Goal: Register for event/course

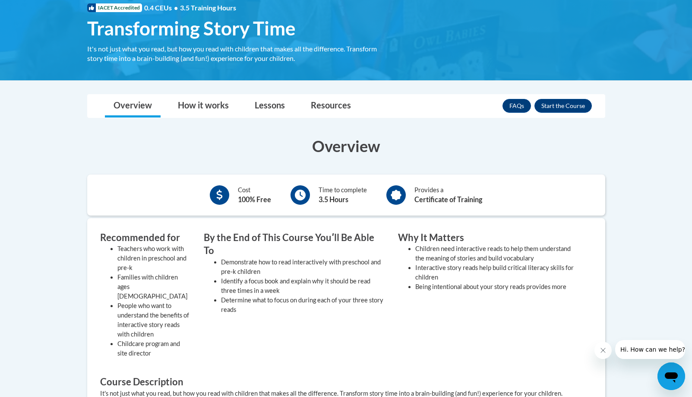
scroll to position [136, 0]
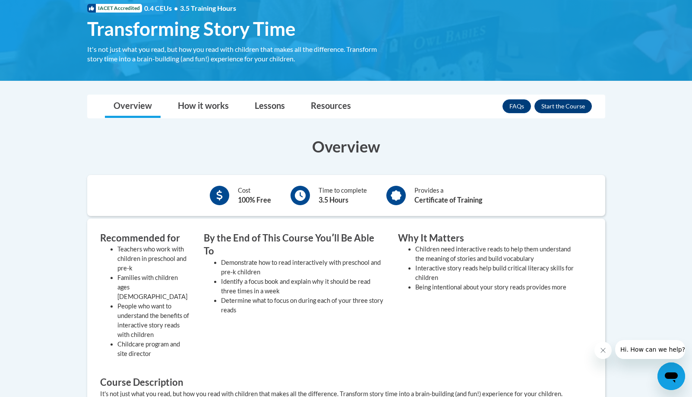
click at [554, 106] on button "Enroll" at bounding box center [563, 106] width 57 height 14
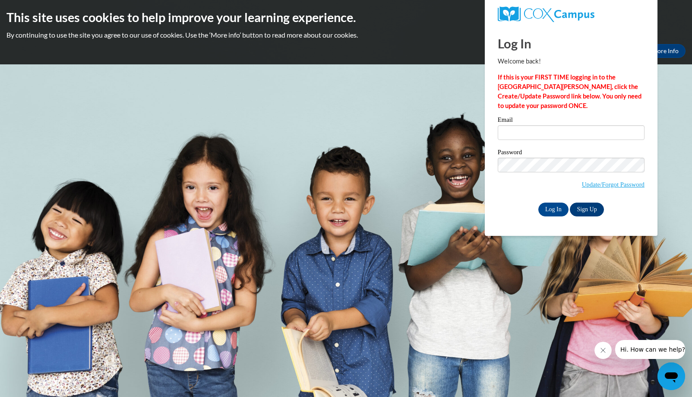
click at [591, 205] on link "Sign Up" at bounding box center [587, 210] width 34 height 14
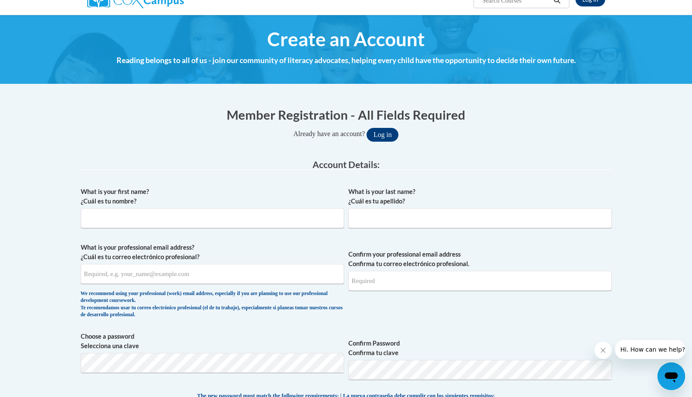
scroll to position [85, 0]
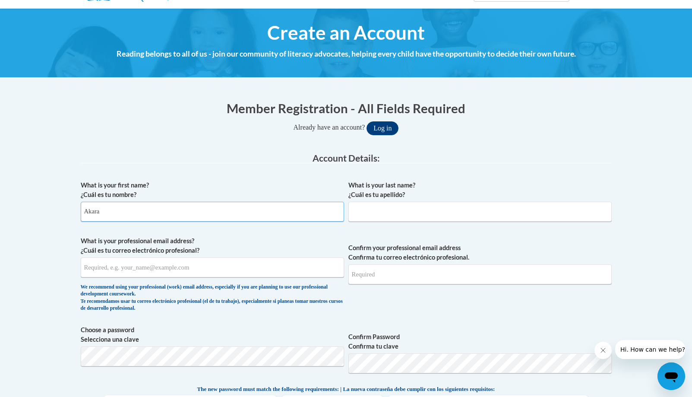
type input "Akara"
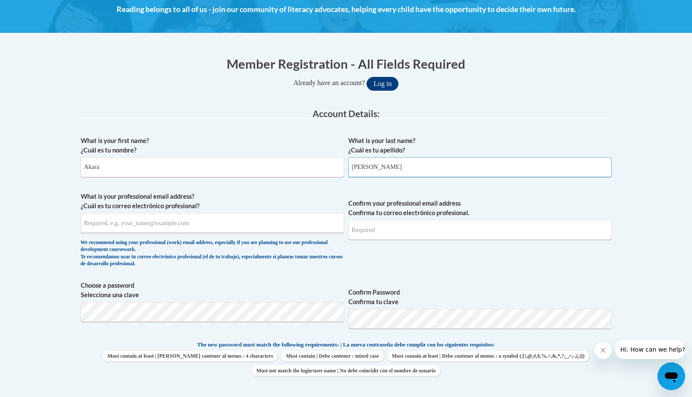
scroll to position [129, 0]
type input "[PERSON_NAME]"
type input "[EMAIL_ADDRESS][DOMAIN_NAME]"
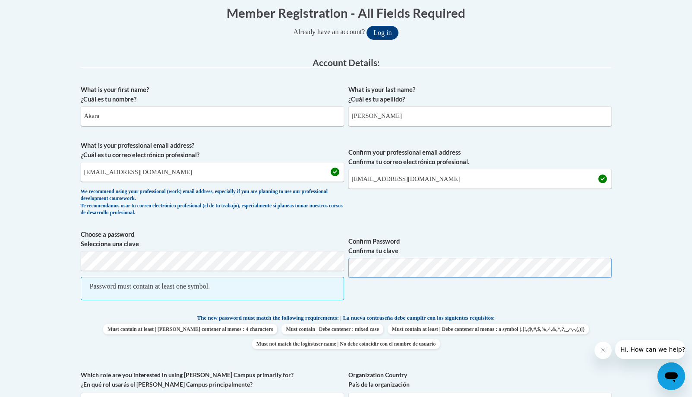
scroll to position [197, 0]
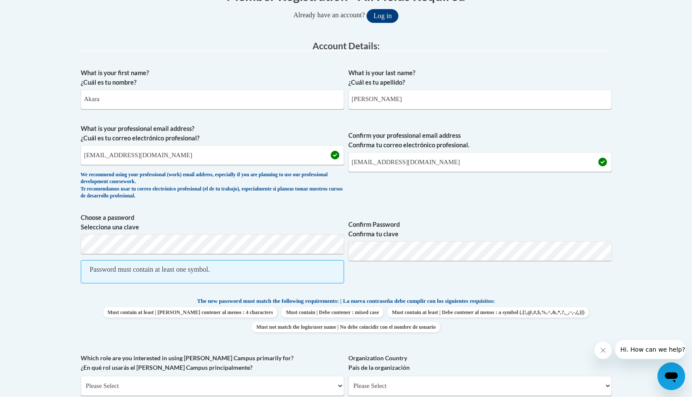
click at [118, 314] on span "Must contain at least | Debe contener al menos : 4 characters Must contain | De…" at bounding box center [346, 319] width 531 height 25
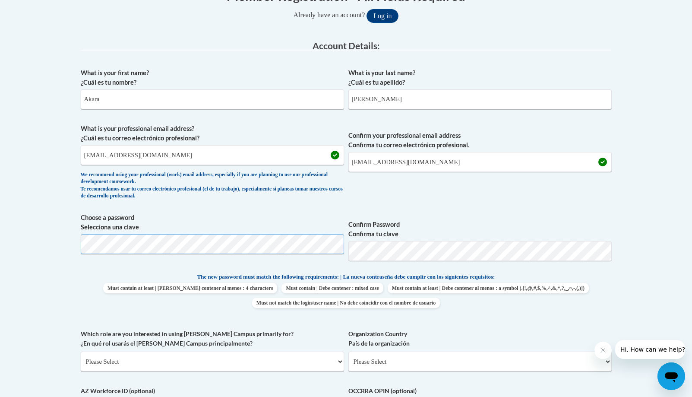
click at [0, 200] on html "This site uses cookies to help improve your learning experience. By continuing …" at bounding box center [346, 1] width 692 height 397
click at [79, 231] on div "Member Registration - All Fields Required Already have an account? Log in Prefe…" at bounding box center [346, 315] width 544 height 674
click at [543, 205] on div "What is your first name? ¿Cuál es tu nombre? Akara What is your last name? ¿Cuá…" at bounding box center [346, 261] width 531 height 394
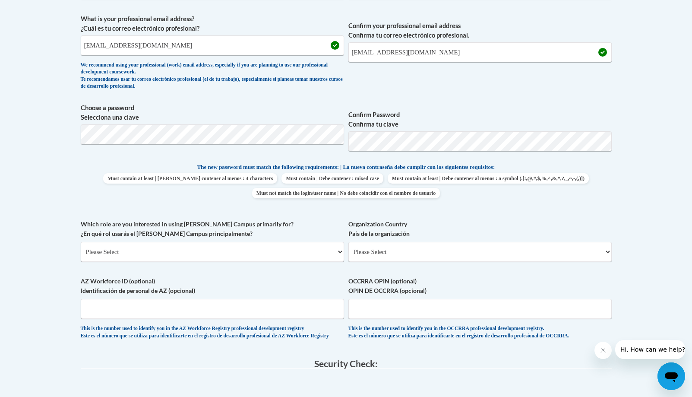
scroll to position [327, 0]
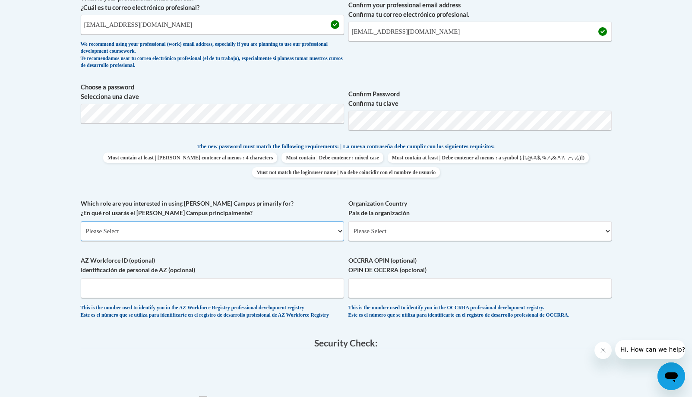
select select "fbf2d438-af2f-41f8-98f1-81c410e29de3"
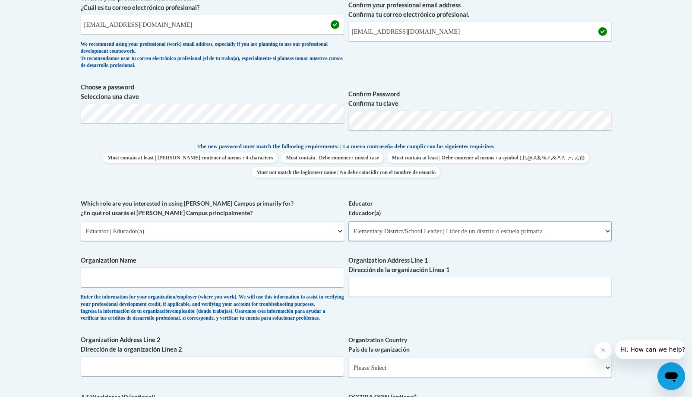
select select "d5fdb05a-b36c-4d60-97fa-9afceda7e903"
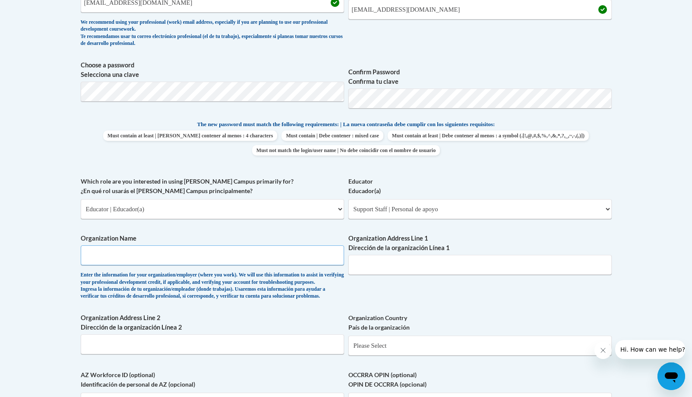
scroll to position [351, 0]
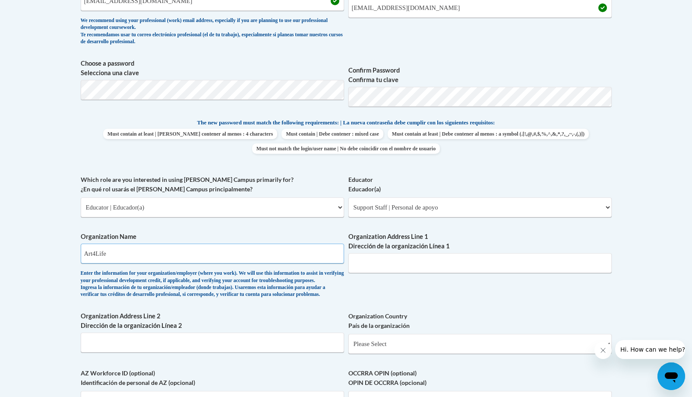
type input "Art4Life"
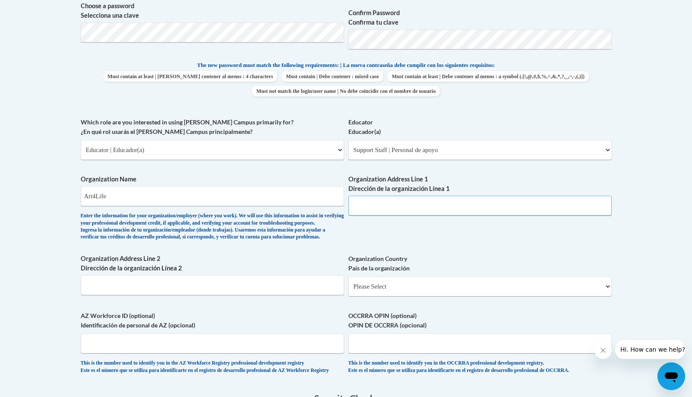
scroll to position [415, 0]
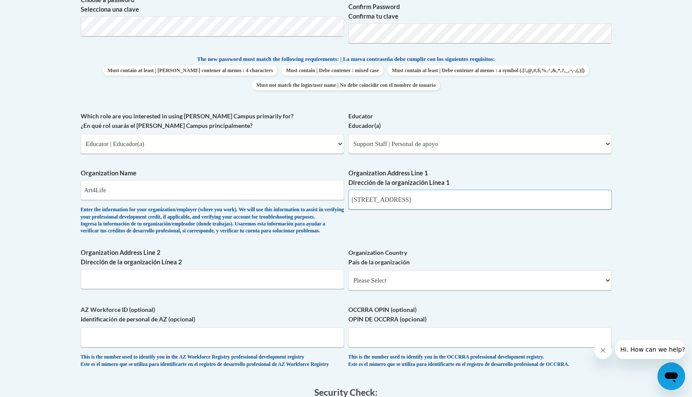
type input "3421 SE 21st Ave"
type input "Portland, OR 97202"
select select "ad49bcad-a171-4b2e-b99c-48b446064914"
select select
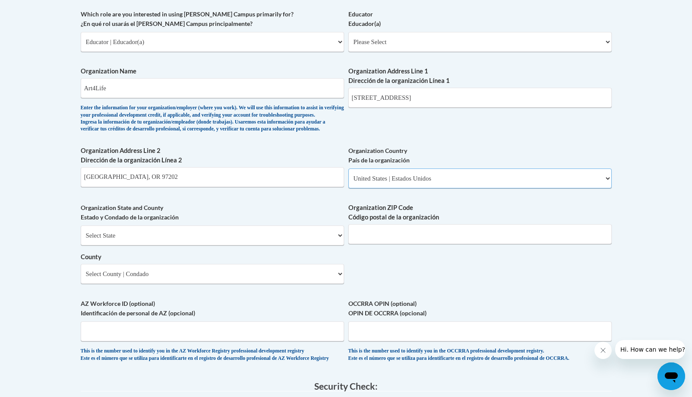
scroll to position [517, 0]
select select "Oregon"
click at [228, 274] on select "County" at bounding box center [212, 273] width 263 height 20
select select "Multnomah"
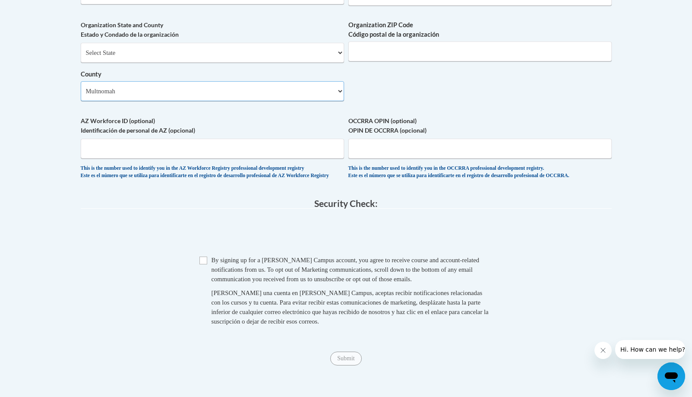
scroll to position [765, 0]
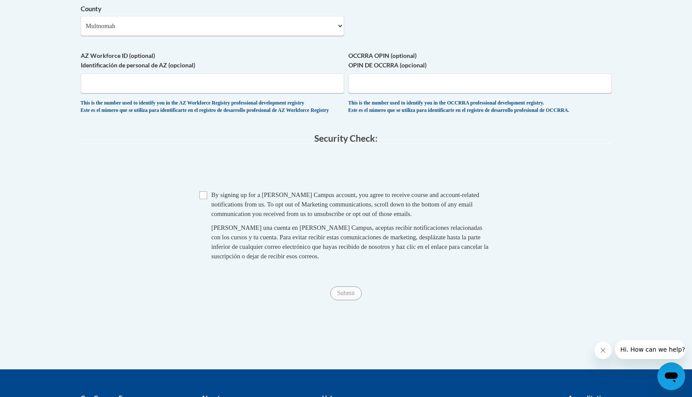
click at [203, 195] on input "Checkbox" at bounding box center [204, 195] width 8 height 8
checkbox input "true"
click at [345, 294] on input "Submit" at bounding box center [345, 293] width 31 height 14
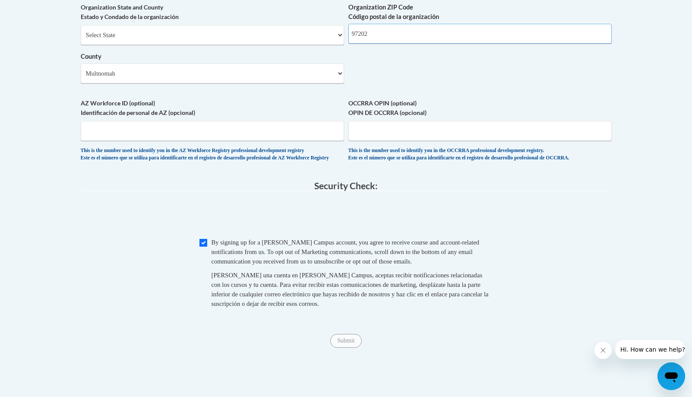
scroll to position [716, 0]
type input "97202"
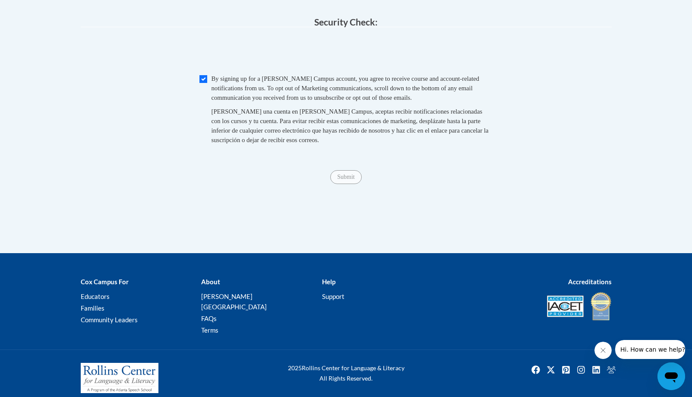
scroll to position [873, 0]
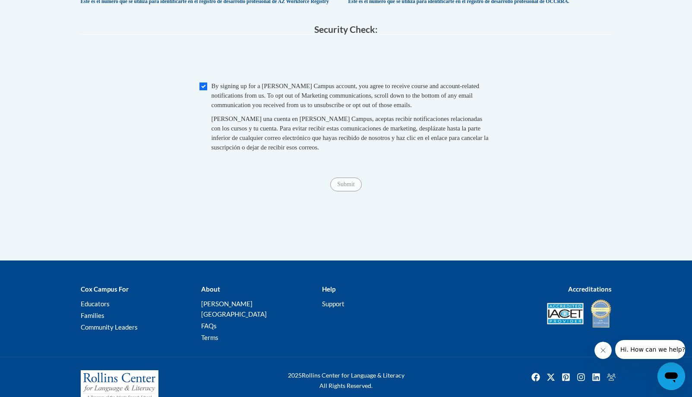
click at [201, 85] on input "Checkbox" at bounding box center [204, 87] width 8 height 8
checkbox input "true"
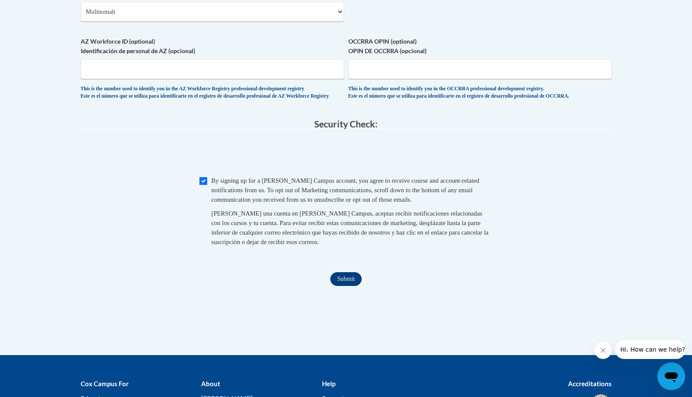
scroll to position [740, 0]
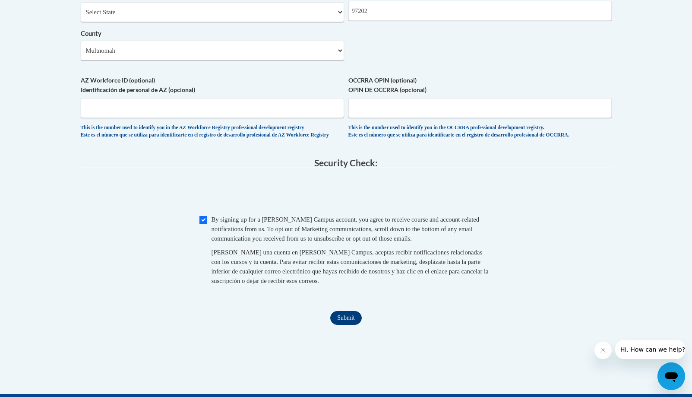
click at [350, 319] on input "Submit" at bounding box center [345, 318] width 31 height 14
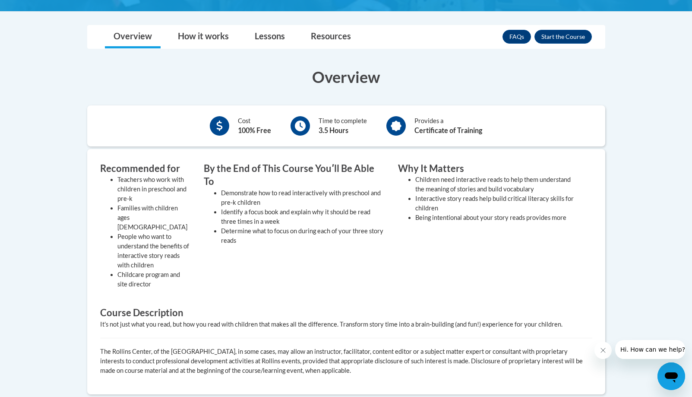
scroll to position [200, 0]
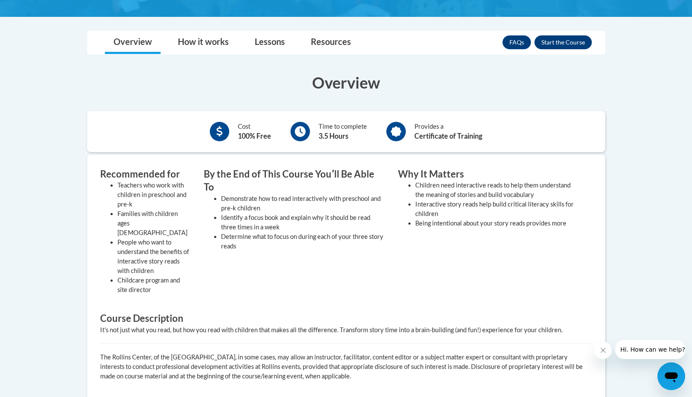
click at [568, 40] on button "Enroll" at bounding box center [563, 42] width 57 height 14
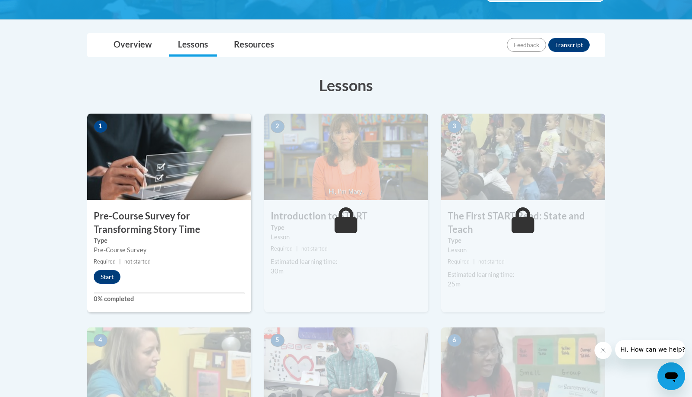
scroll to position [176, 0]
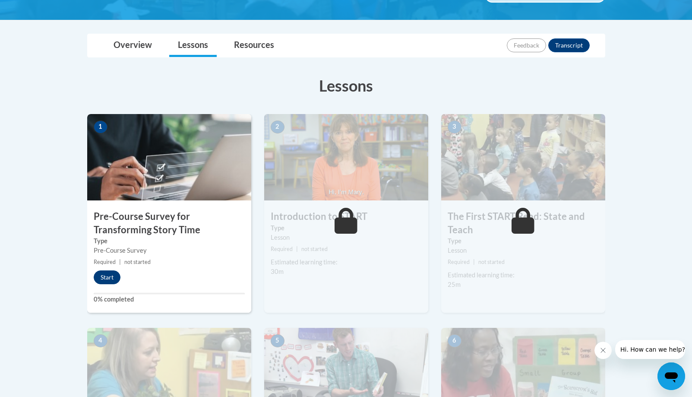
click at [100, 273] on button "Start" at bounding box center [107, 277] width 27 height 14
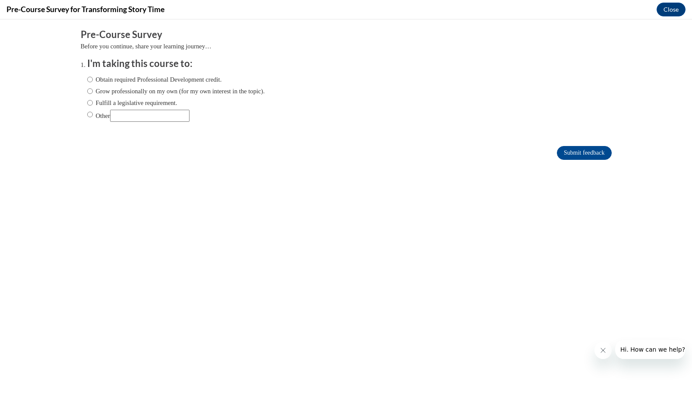
scroll to position [0, 0]
click at [130, 77] on label "Obtain required Professional Development credit." at bounding box center [154, 80] width 135 height 10
click at [93, 77] on input "Obtain required Professional Development credit." at bounding box center [90, 80] width 6 height 10
radio input "true"
click at [592, 152] on input "Submit feedback" at bounding box center [584, 153] width 54 height 14
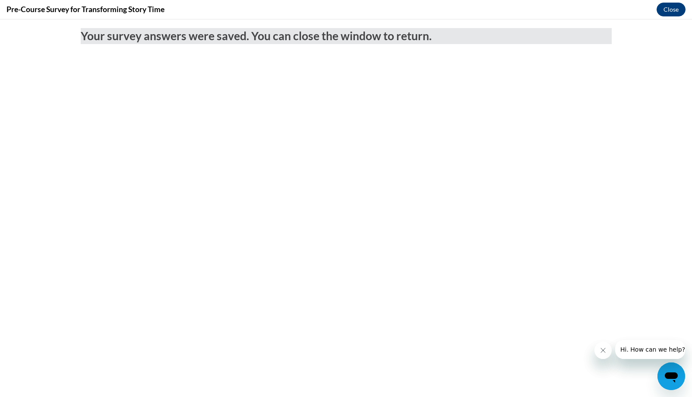
click at [669, 12] on button "Close" at bounding box center [671, 10] width 29 height 14
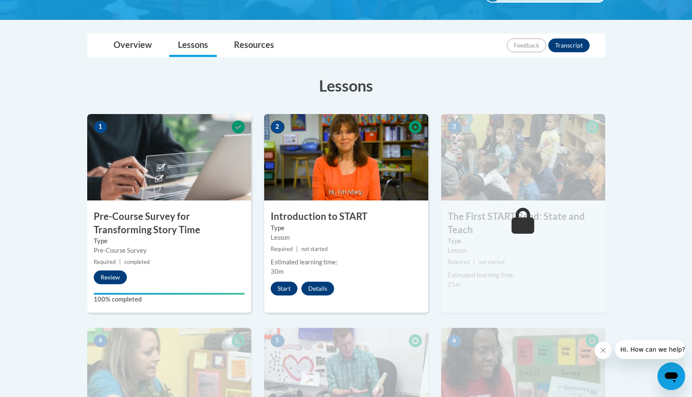
click at [283, 290] on button "Start" at bounding box center [284, 289] width 27 height 14
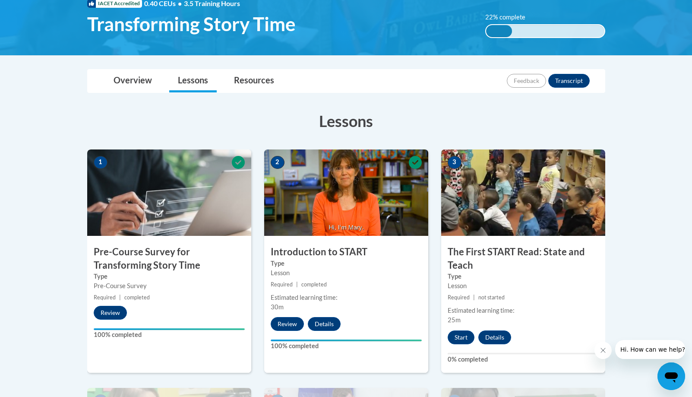
scroll to position [179, 0]
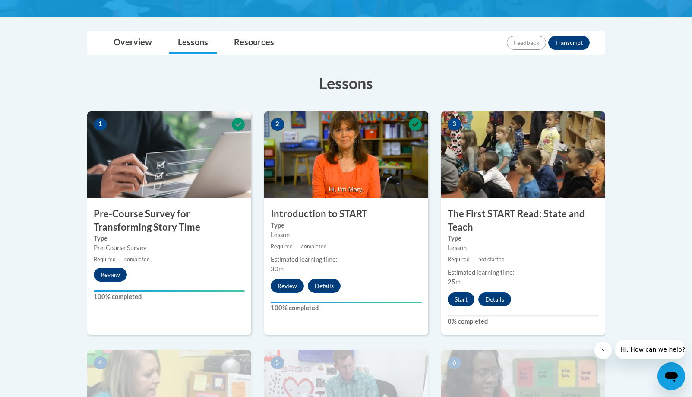
click at [460, 297] on button "Start" at bounding box center [461, 299] width 27 height 14
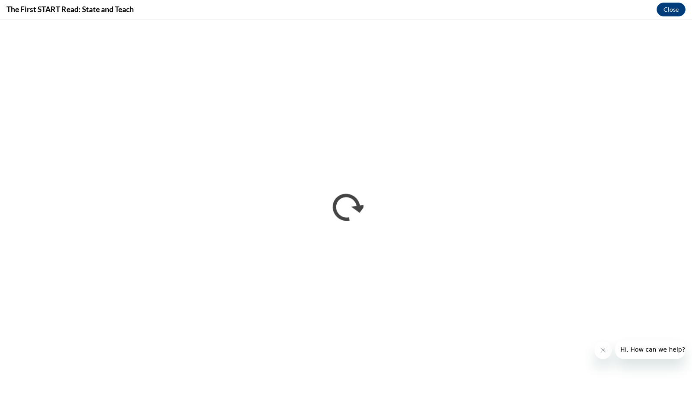
scroll to position [0, 0]
